Goal: Task Accomplishment & Management: Use online tool/utility

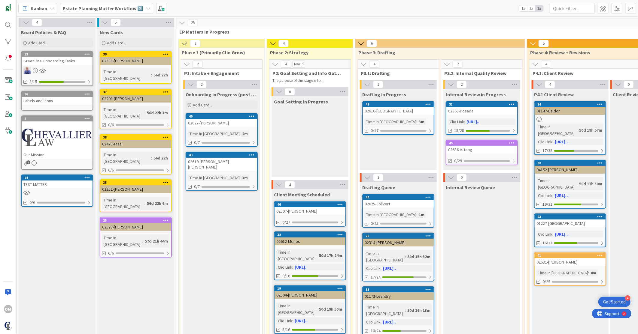
click at [525, 10] on span "1x" at bounding box center [523, 8] width 8 height 6
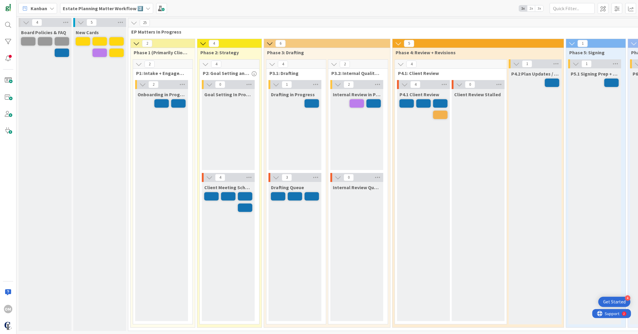
click at [533, 7] on span "2x" at bounding box center [531, 8] width 8 height 6
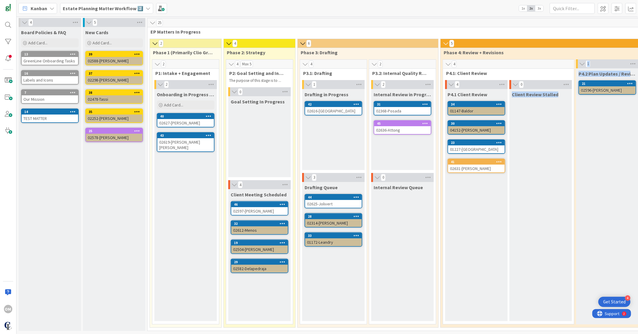
drag, startPoint x: 601, startPoint y: 136, endPoint x: 513, endPoint y: 138, distance: 88.3
click at [513, 138] on div "4 P4.1: Client Review 4 P4.1 Client Review 34 01147-Baldor 30 04152-[PERSON_NAM…" at bounding box center [541, 193] width 198 height 268
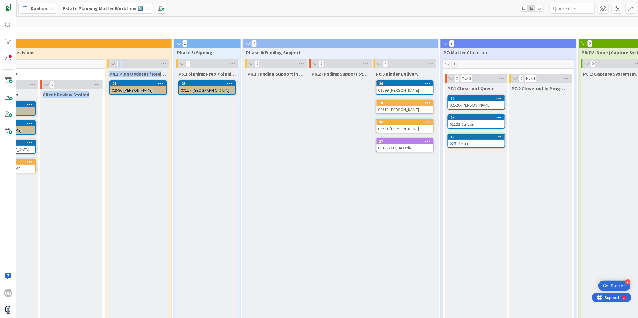
scroll to position [0, 478]
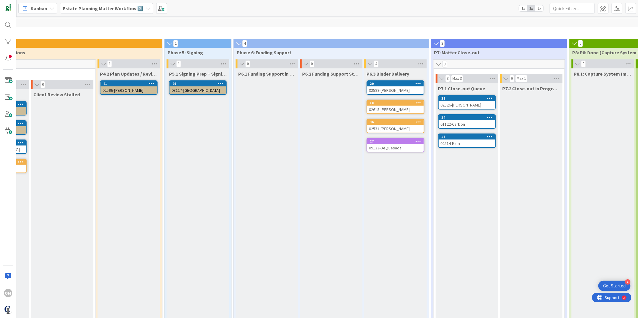
click at [311, 257] on div "P6.2 Funding Support Stalled" at bounding box center [331, 195] width 62 height 254
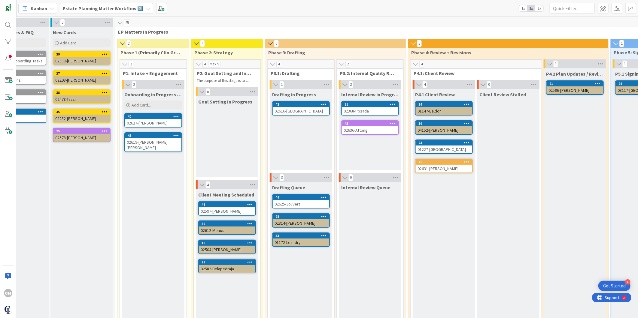
scroll to position [0, 0]
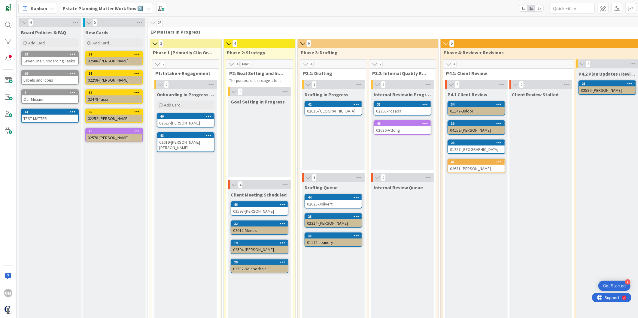
click at [101, 177] on div "New Cards Add Card... 39 02588-[PERSON_NAME] 37 02298-[GEOGRAPHIC_DATA] 38 0247…" at bounding box center [114, 178] width 62 height 302
click at [132, 186] on div "New Cards Add Card... 39 02588-[PERSON_NAME] 37 02298-[GEOGRAPHIC_DATA] 38 0247…" at bounding box center [114, 178] width 62 height 302
click at [146, 8] on icon at bounding box center [148, 8] width 5 height 5
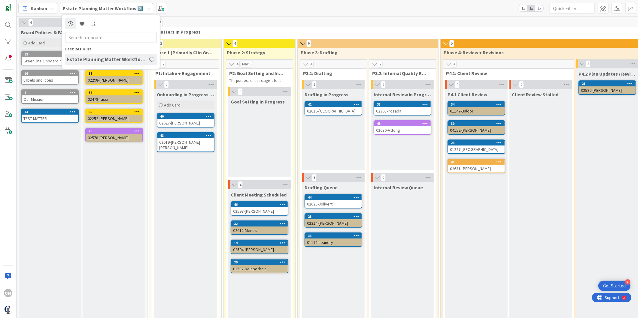
click at [217, 11] on div "Kanban Estate Planning Matter Workflow 2️⃣ Last 24 Hours Estate Planning Matter…" at bounding box center [327, 8] width 621 height 17
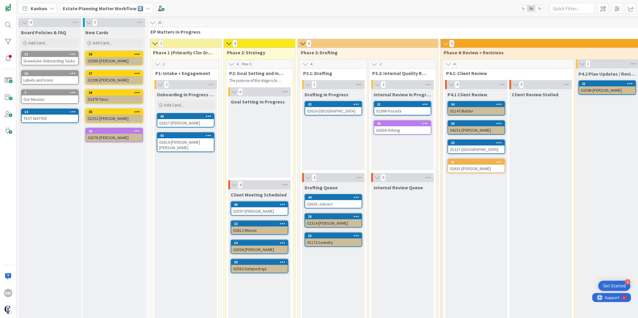
click at [49, 10] on div "Kanban" at bounding box center [37, 8] width 39 height 11
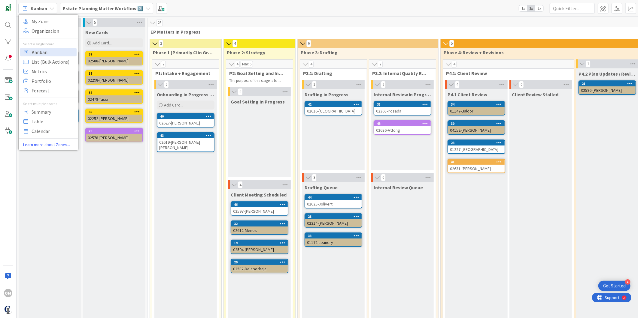
click at [203, 10] on div "Kanban My Zone Organization Select a single board Kanban List (Bulk Actions) Me…" at bounding box center [327, 8] width 621 height 17
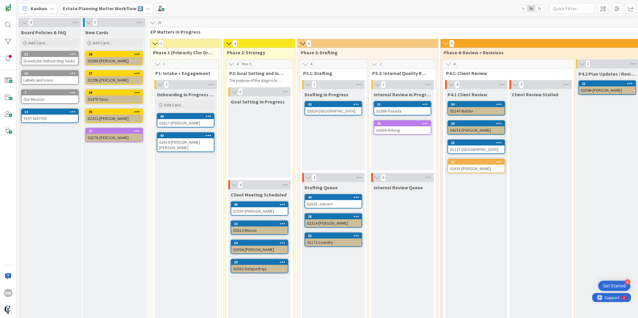
click at [248, 65] on div "Max 5" at bounding box center [246, 64] width 9 height 3
drag, startPoint x: 253, startPoint y: 65, endPoint x: 356, endPoint y: 296, distance: 253.6
click at [356, 296] on div "Drafting Queue 44 02625-Jolivert 28 02314-[PERSON_NAME] 33 01172-Leandry" at bounding box center [333, 250] width 62 height 137
click at [440, 274] on div "5 Phase 4: Review + Revisions 4 P4.1: Client Review 4 P4.1 Client Review 34 011…" at bounding box center [540, 182] width 201 height 287
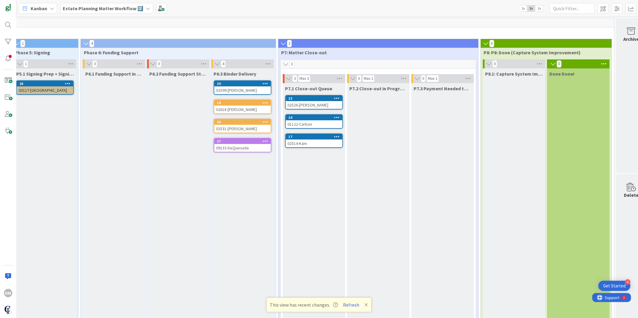
scroll to position [0, 647]
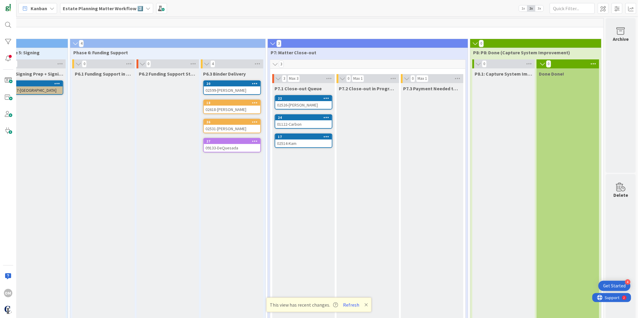
click at [292, 78] on div "Max 3" at bounding box center [293, 78] width 9 height 3
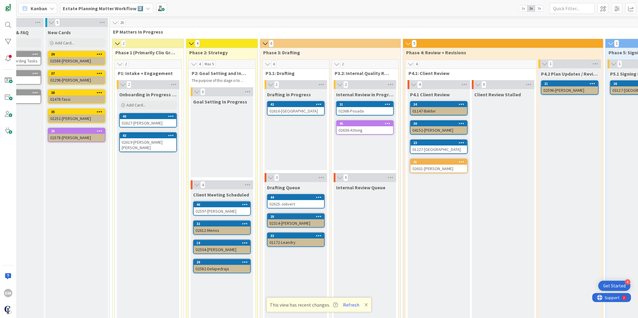
scroll to position [0, 0]
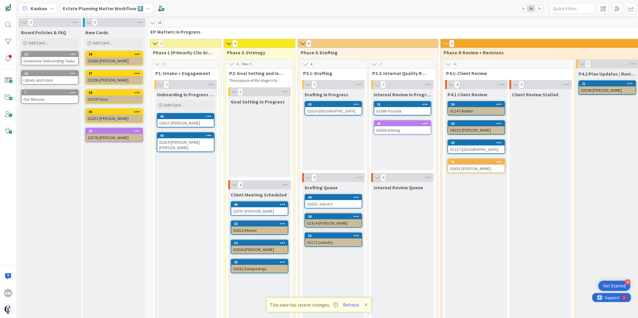
click at [105, 209] on div "New Cards Add Card... 39 02588-[PERSON_NAME] 37 02298-[GEOGRAPHIC_DATA] 38 0247…" at bounding box center [114, 178] width 62 height 302
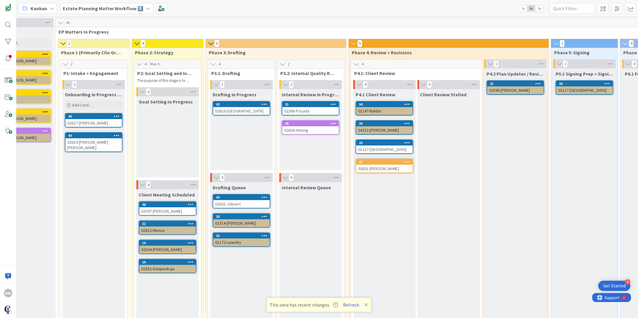
scroll to position [0, 33]
